Goal: Information Seeking & Learning: Learn about a topic

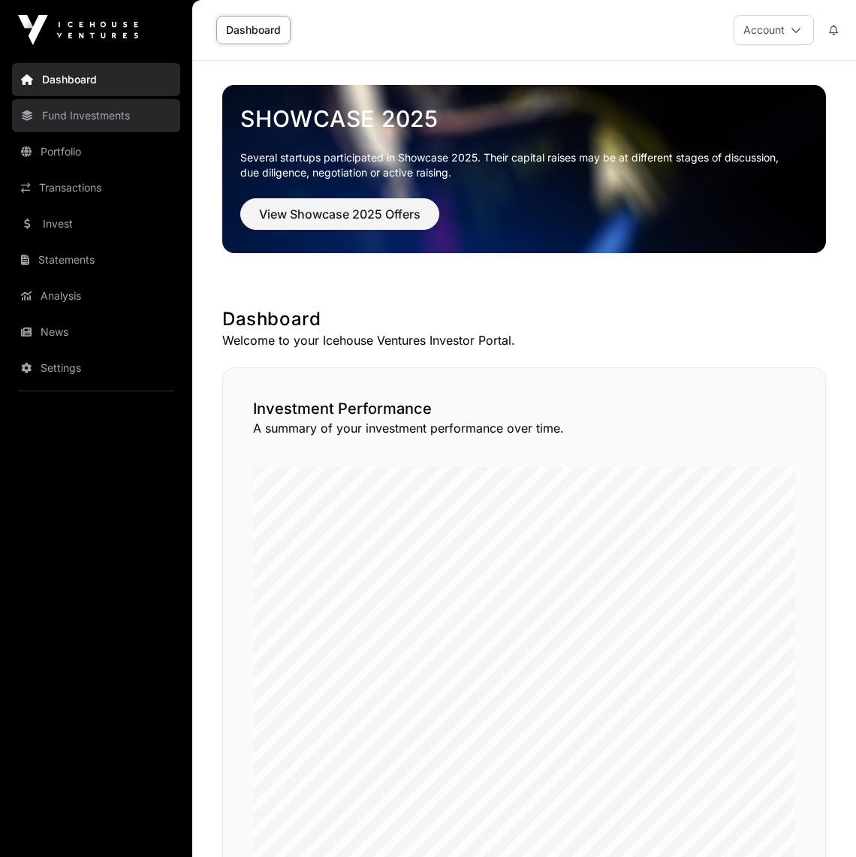
click at [113, 113] on link "Fund Investments" at bounding box center [96, 115] width 168 height 33
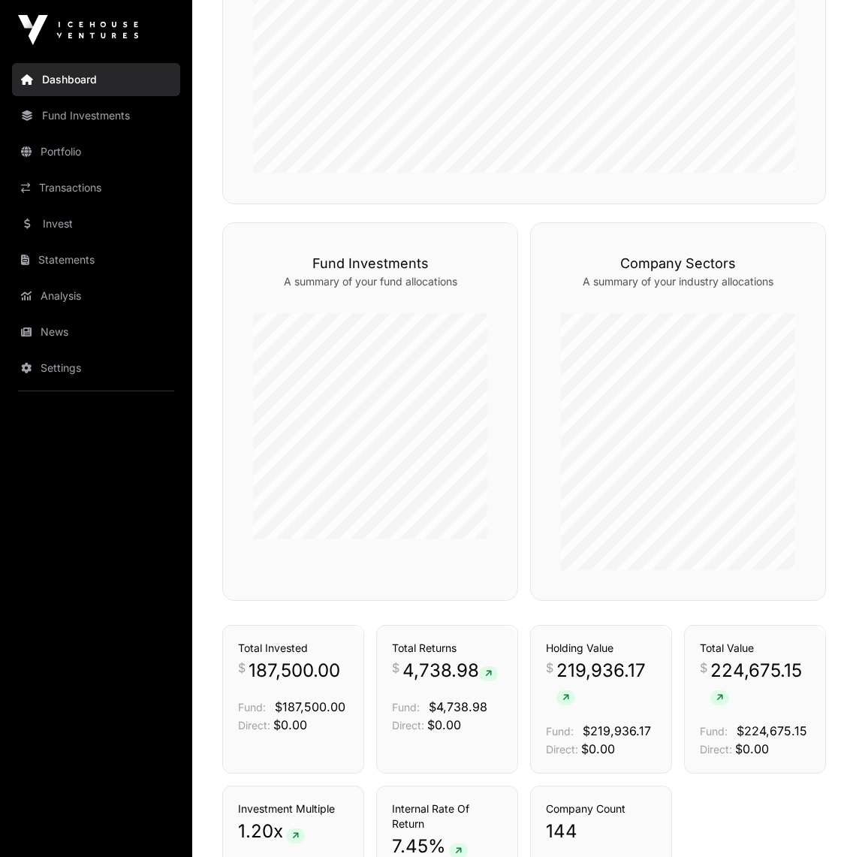
scroll to position [725, 0]
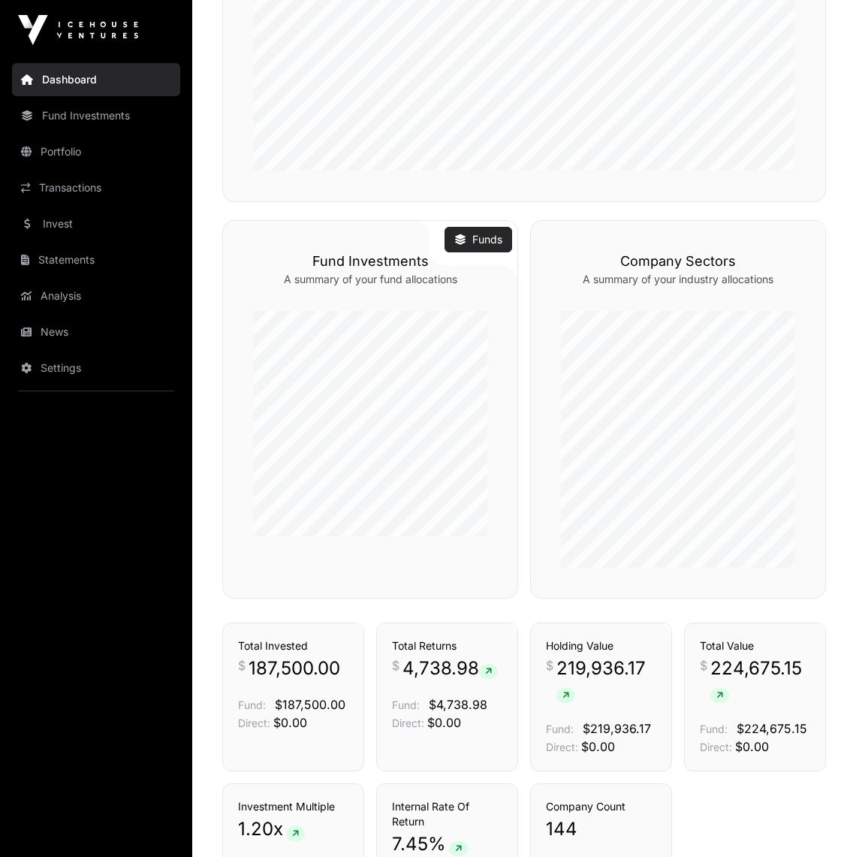
click at [477, 234] on link "Funds" at bounding box center [478, 239] width 48 height 15
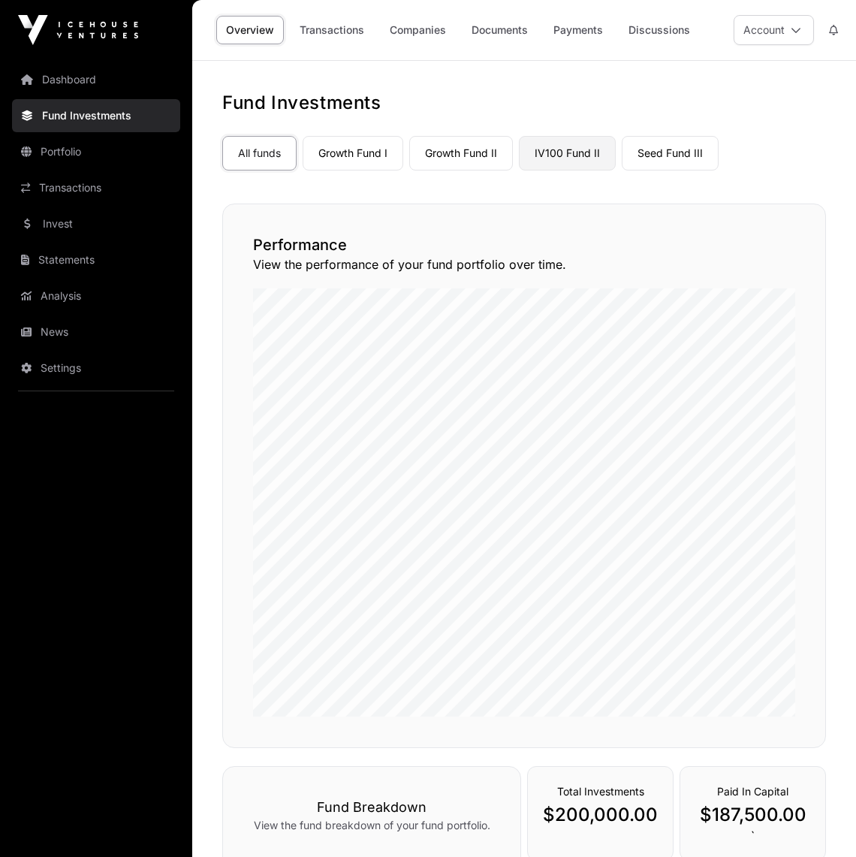
click at [588, 156] on link "IV100 Fund II" at bounding box center [567, 153] width 97 height 35
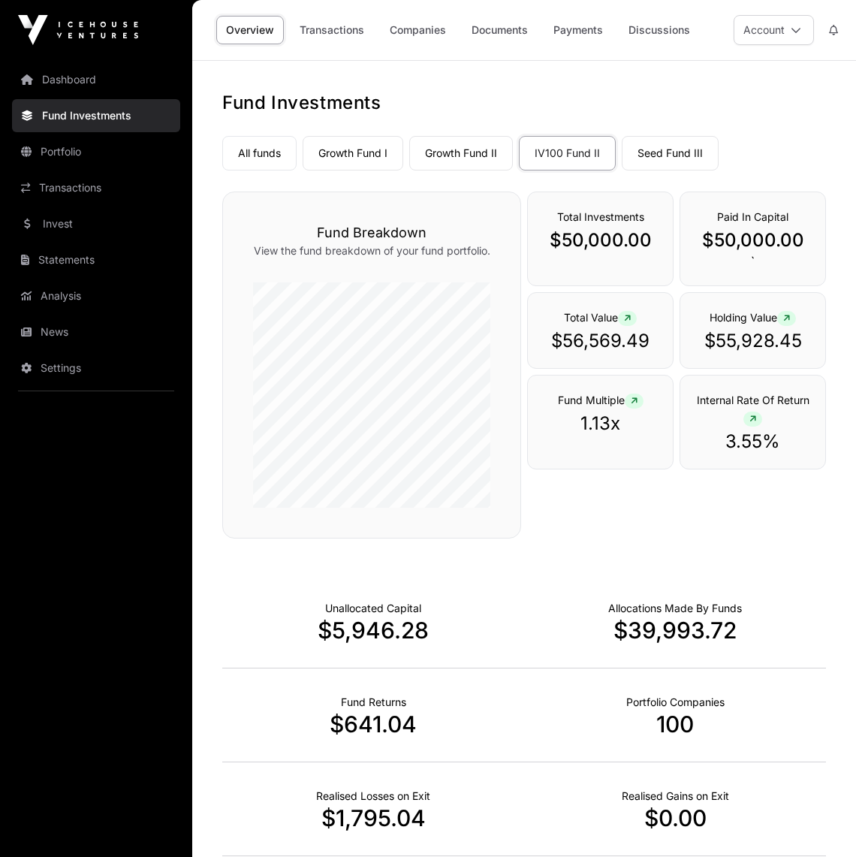
click at [372, 152] on link "Growth Fund I" at bounding box center [353, 153] width 101 height 35
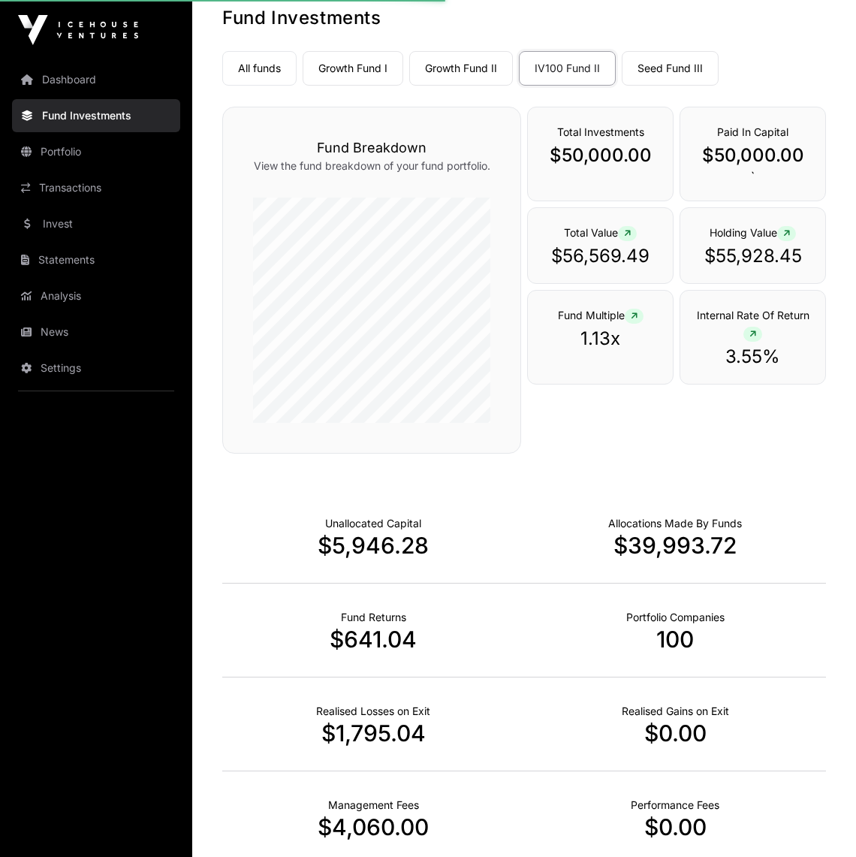
scroll to position [90, 0]
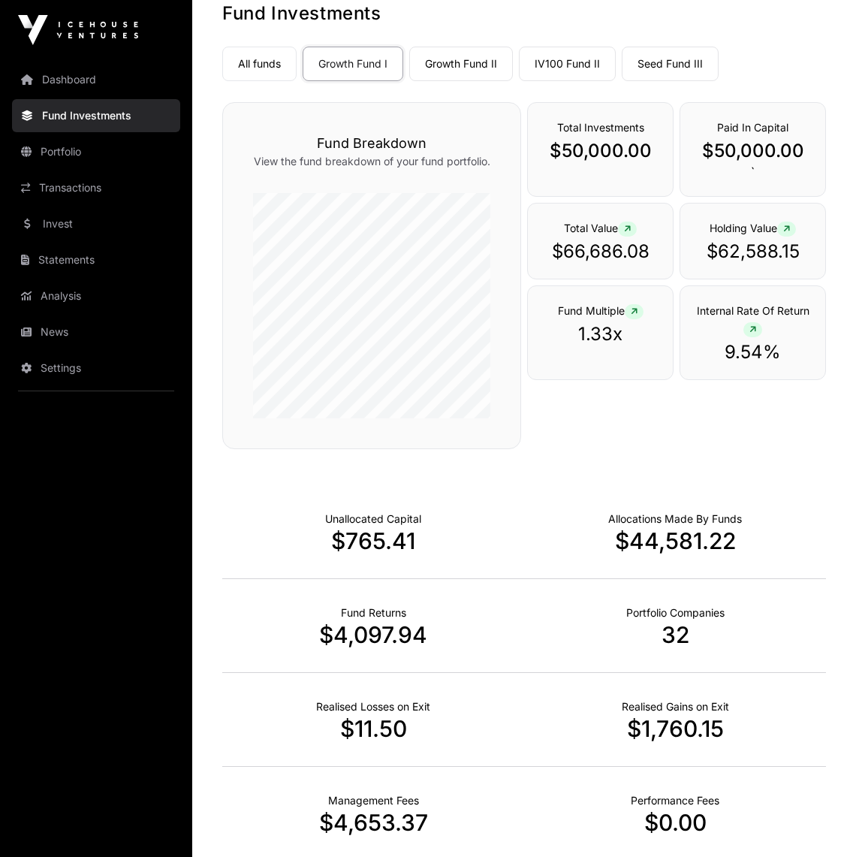
scroll to position [56, 0]
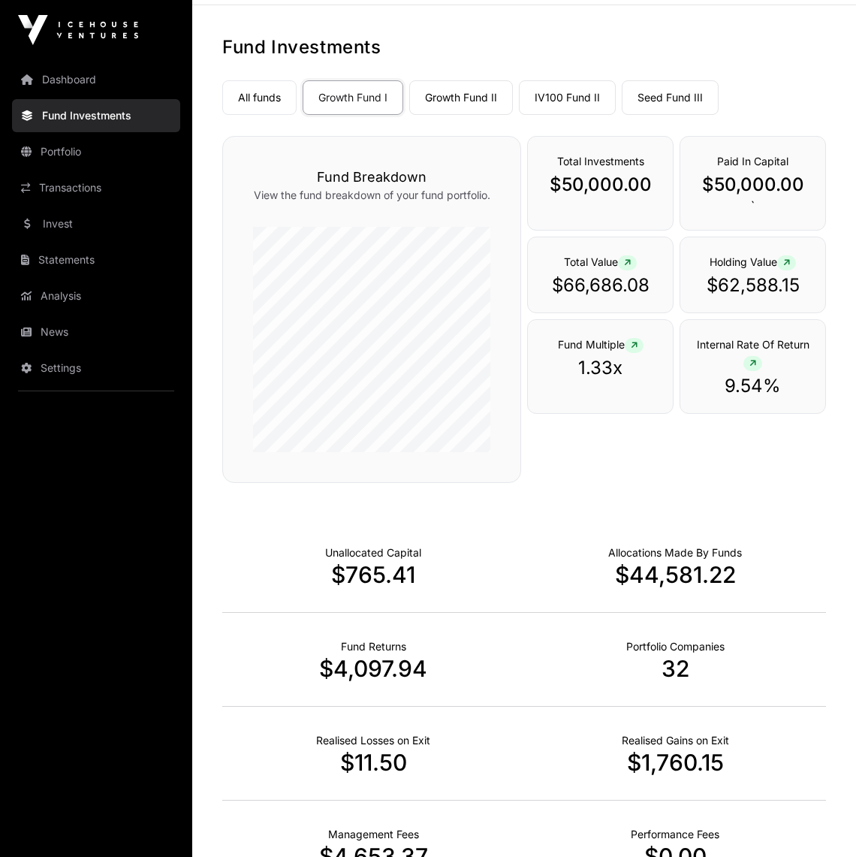
click at [658, 97] on link "Seed Fund III" at bounding box center [670, 97] width 97 height 35
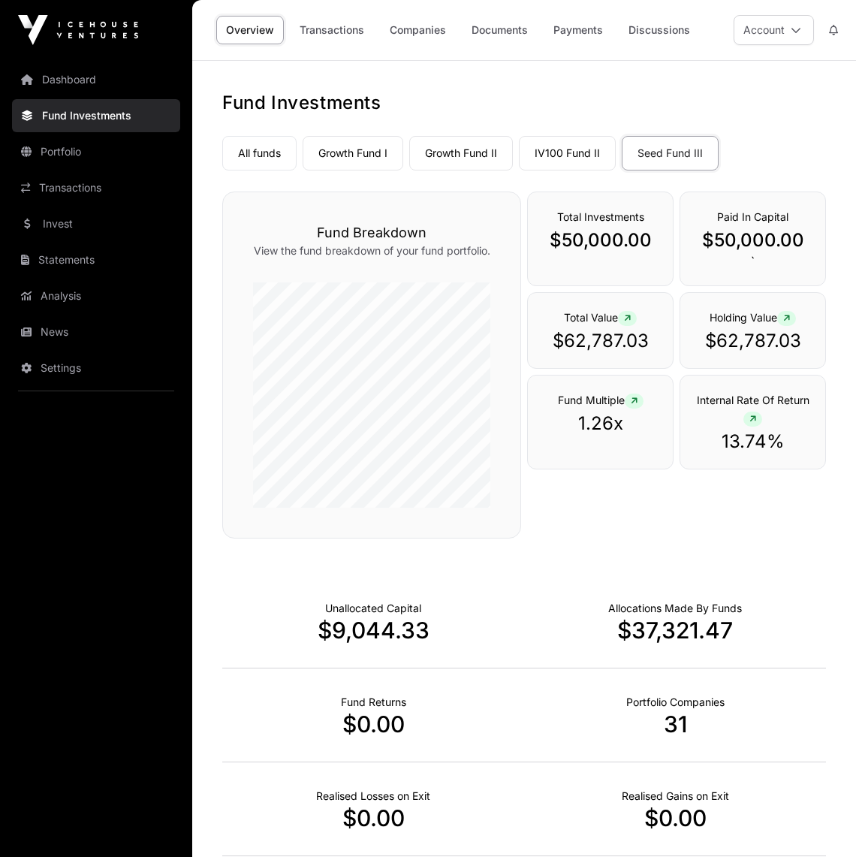
click at [484, 155] on link "Growth Fund II" at bounding box center [461, 153] width 104 height 35
